Goal: Navigation & Orientation: Find specific page/section

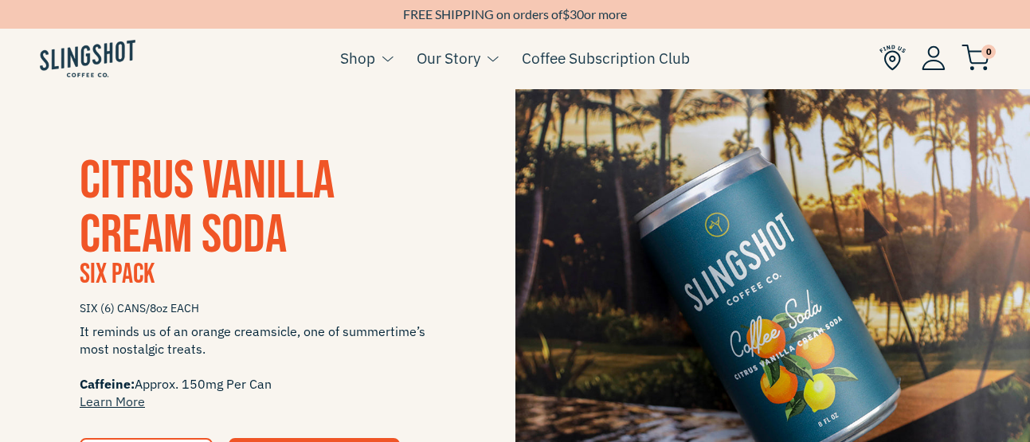
scroll to position [335, 0]
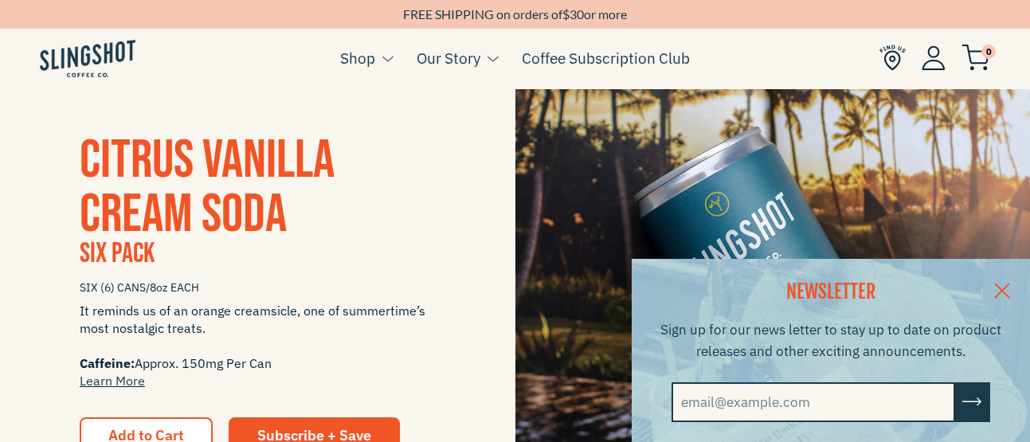
click at [1027, 290] on link at bounding box center [1002, 289] width 56 height 61
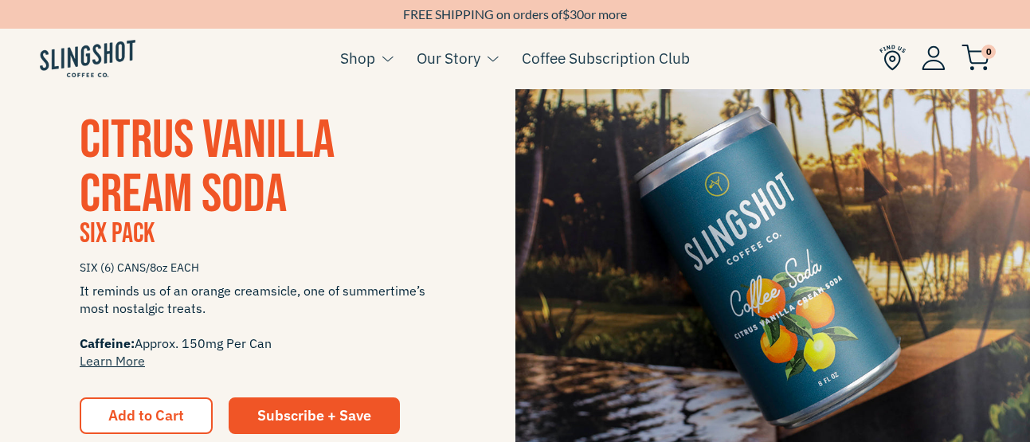
scroll to position [419, 0]
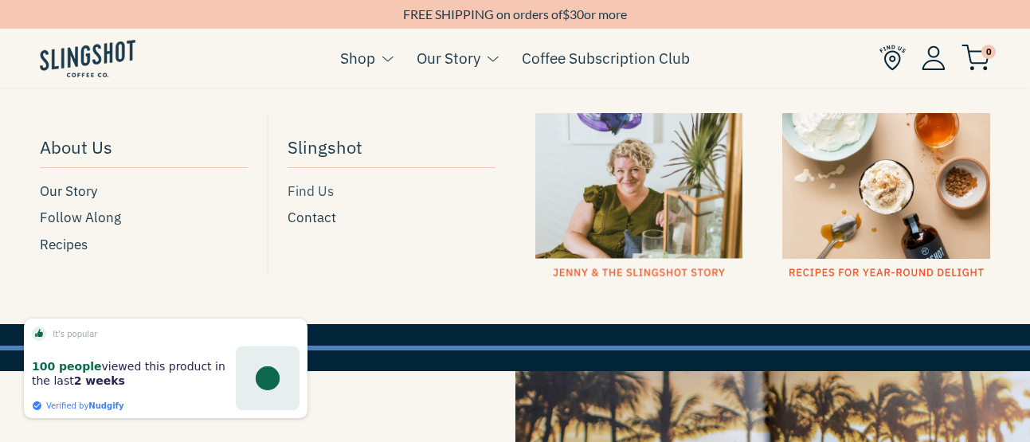
click at [317, 190] on span "Find Us" at bounding box center [311, 192] width 46 height 22
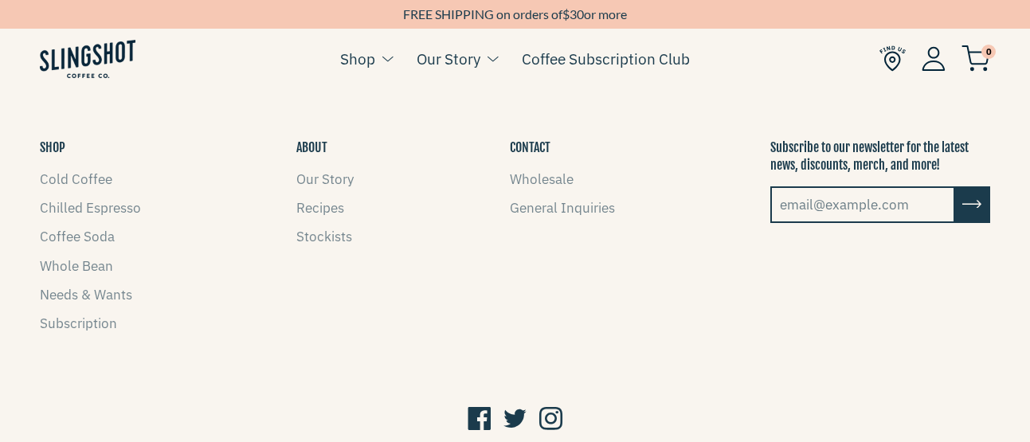
scroll to position [1537, 0]
